Goal: Task Accomplishment & Management: Use online tool/utility

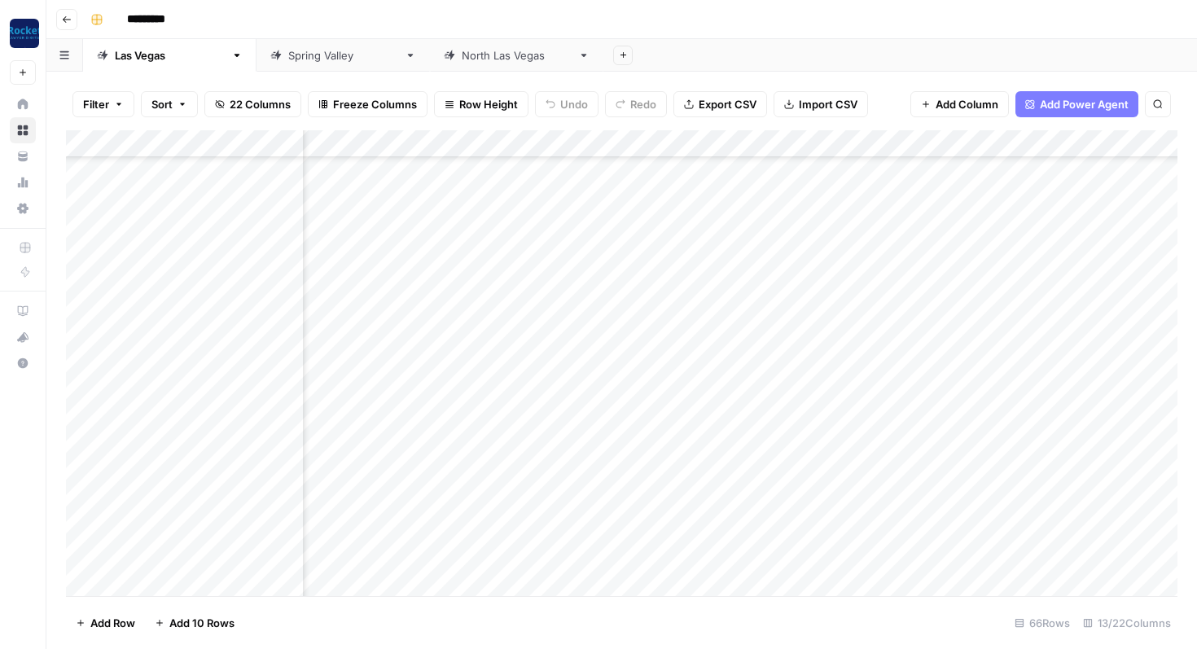
scroll to position [1323, 832]
click at [802, 204] on div "Add Column" at bounding box center [621, 363] width 1111 height 466
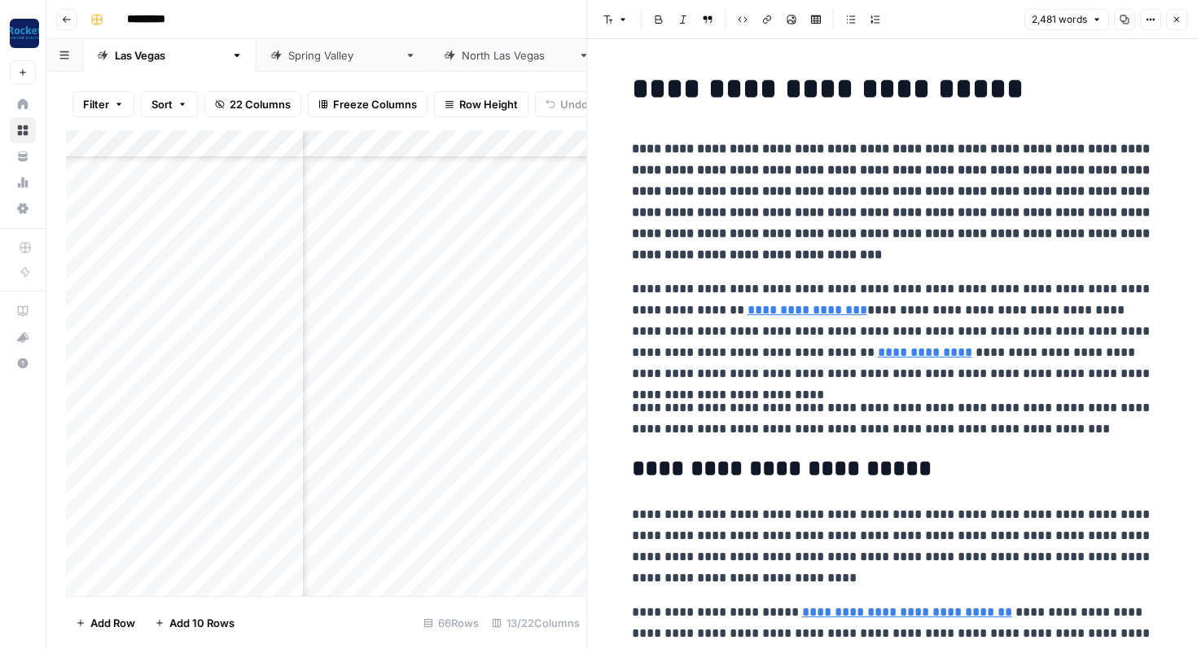
click at [1179, 20] on icon "button" at bounding box center [1177, 20] width 10 height 10
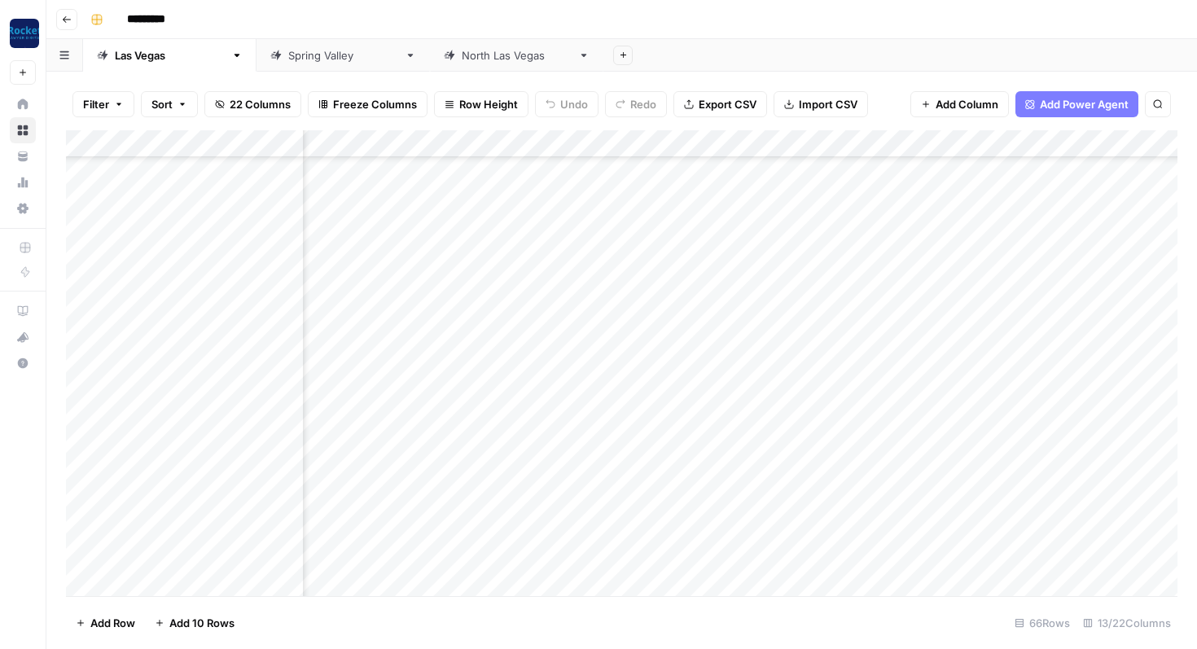
scroll to position [1323, 107]
click at [500, 206] on div "Add Column" at bounding box center [621, 363] width 1111 height 466
click at [493, 206] on div "Add Column" at bounding box center [621, 363] width 1111 height 466
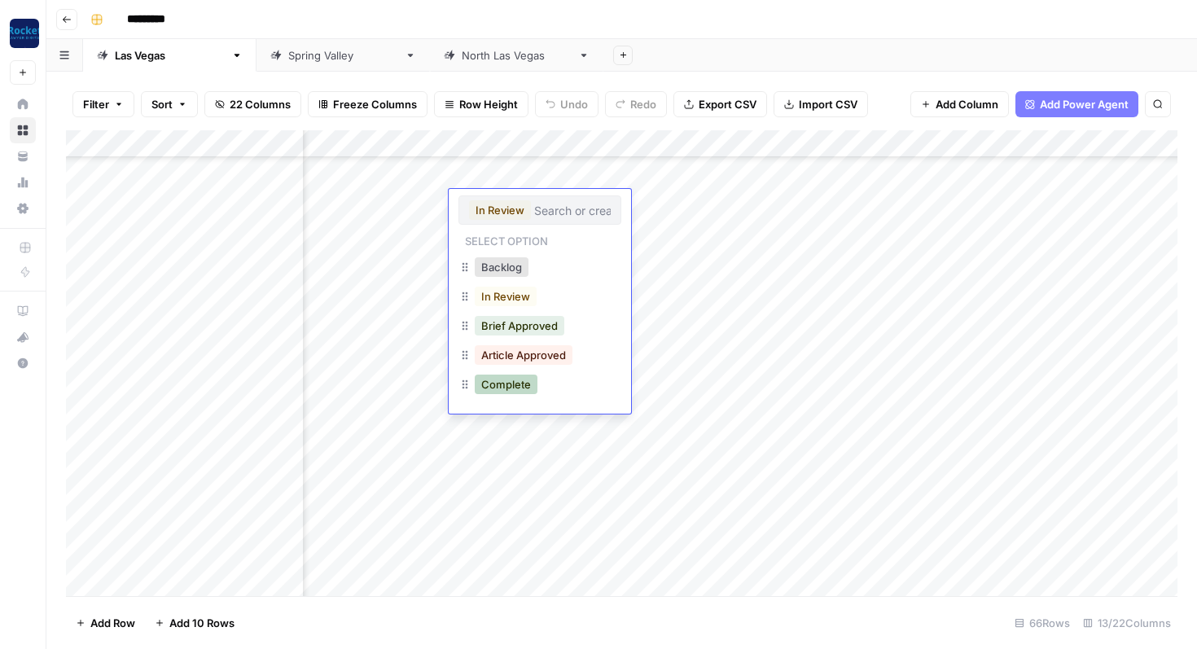
click at [509, 380] on button "Complete" at bounding box center [506, 385] width 63 height 20
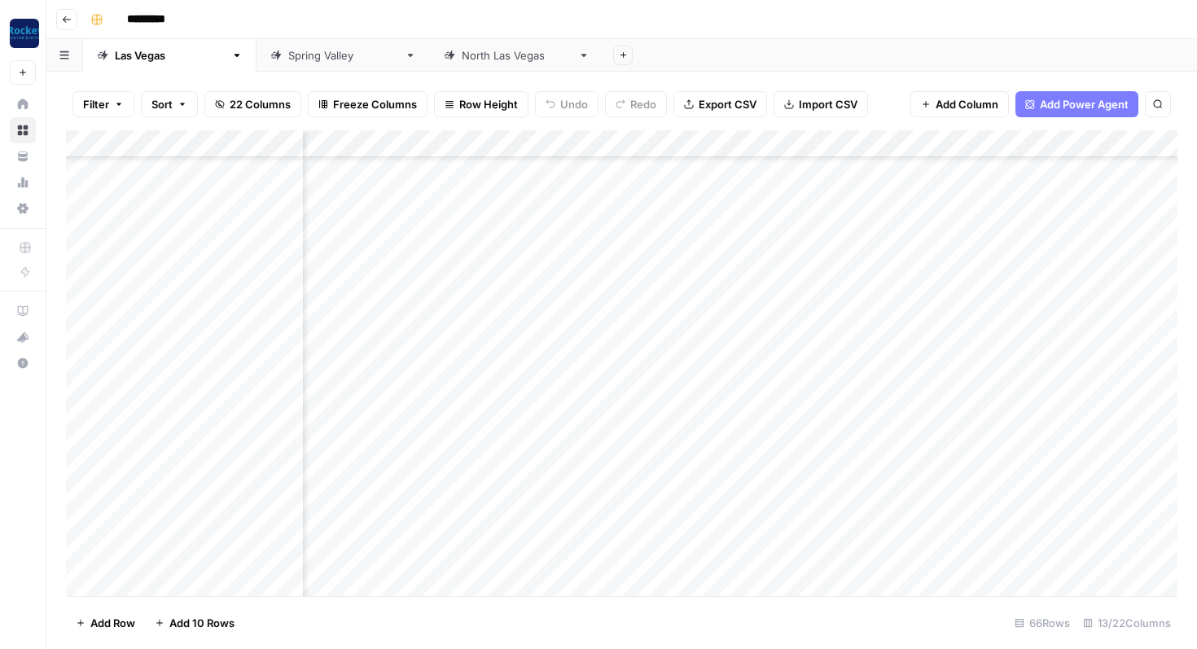
scroll to position [1323, 701]
click at [927, 176] on div "Add Column" at bounding box center [621, 363] width 1111 height 466
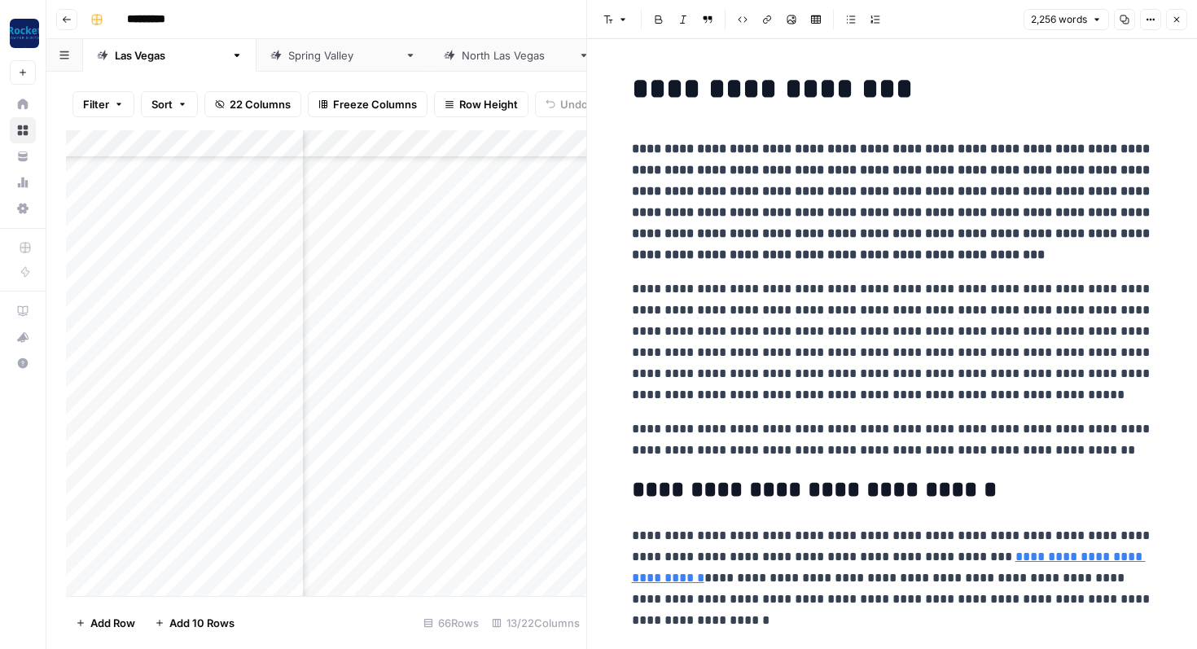
click at [812, 186] on strong "**********" at bounding box center [892, 201] width 521 height 118
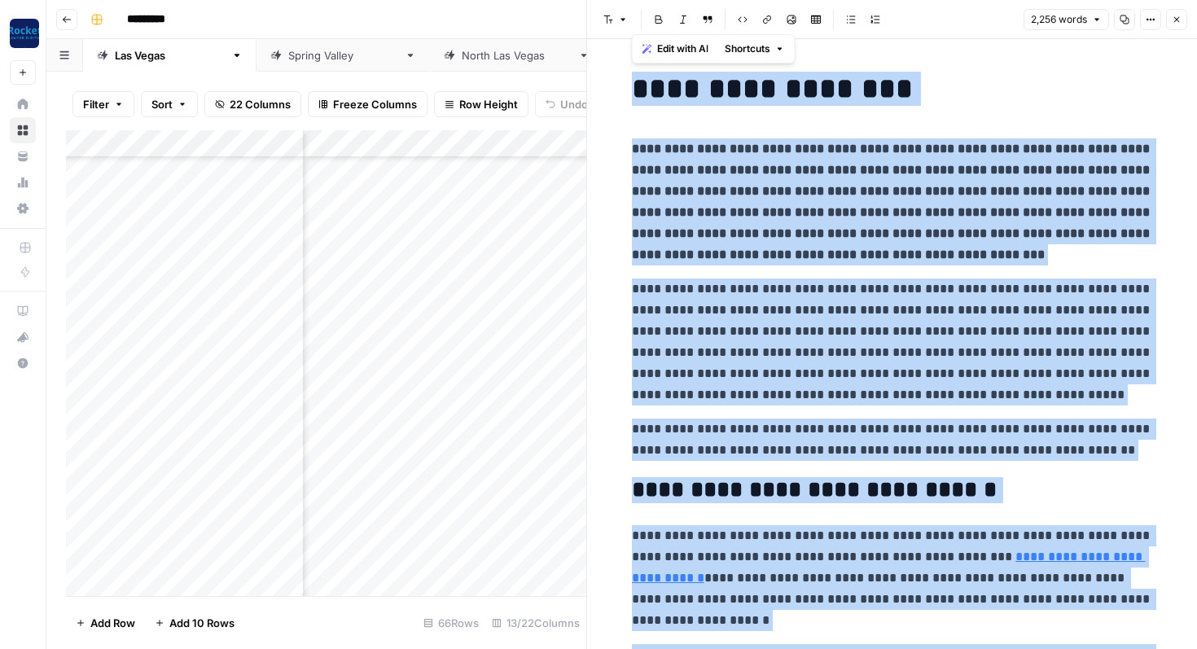
copy div "**********"
